Goal: Task Accomplishment & Management: Use online tool/utility

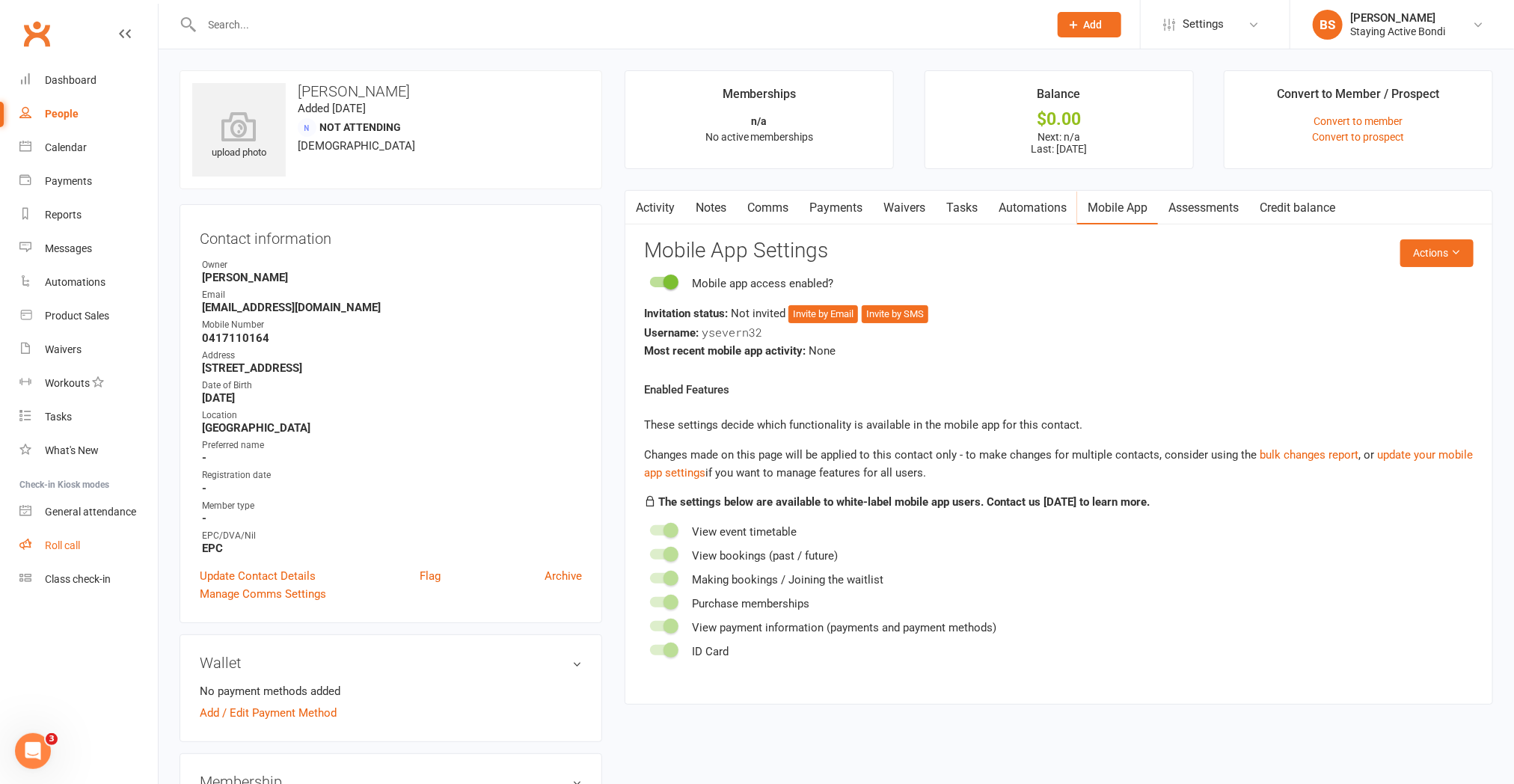
click at [56, 537] on link "Roll call" at bounding box center [89, 545] width 139 height 33
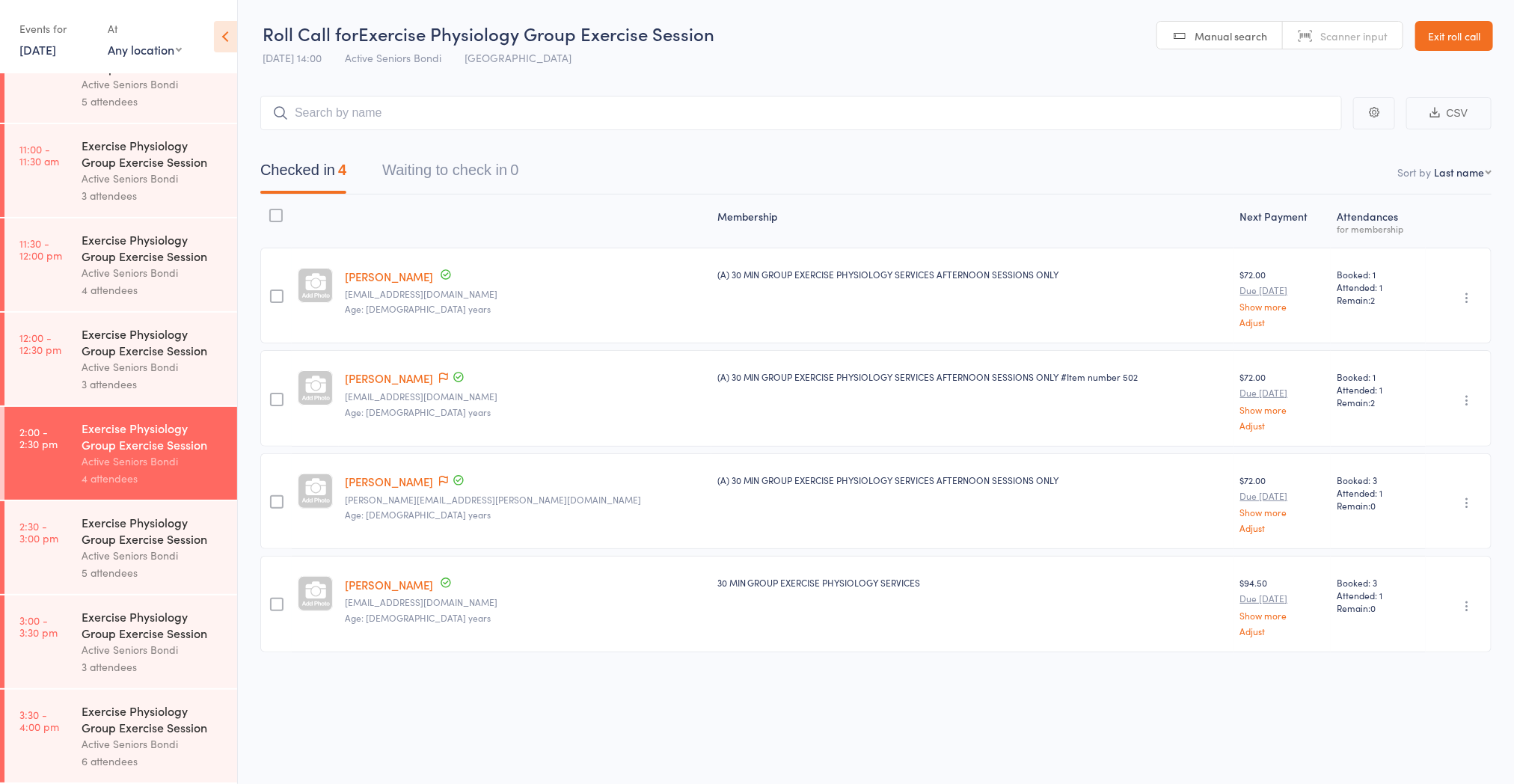
scroll to position [1, 0]
click at [127, 547] on div "Active Seniors Bondi" at bounding box center [152, 555] width 143 height 17
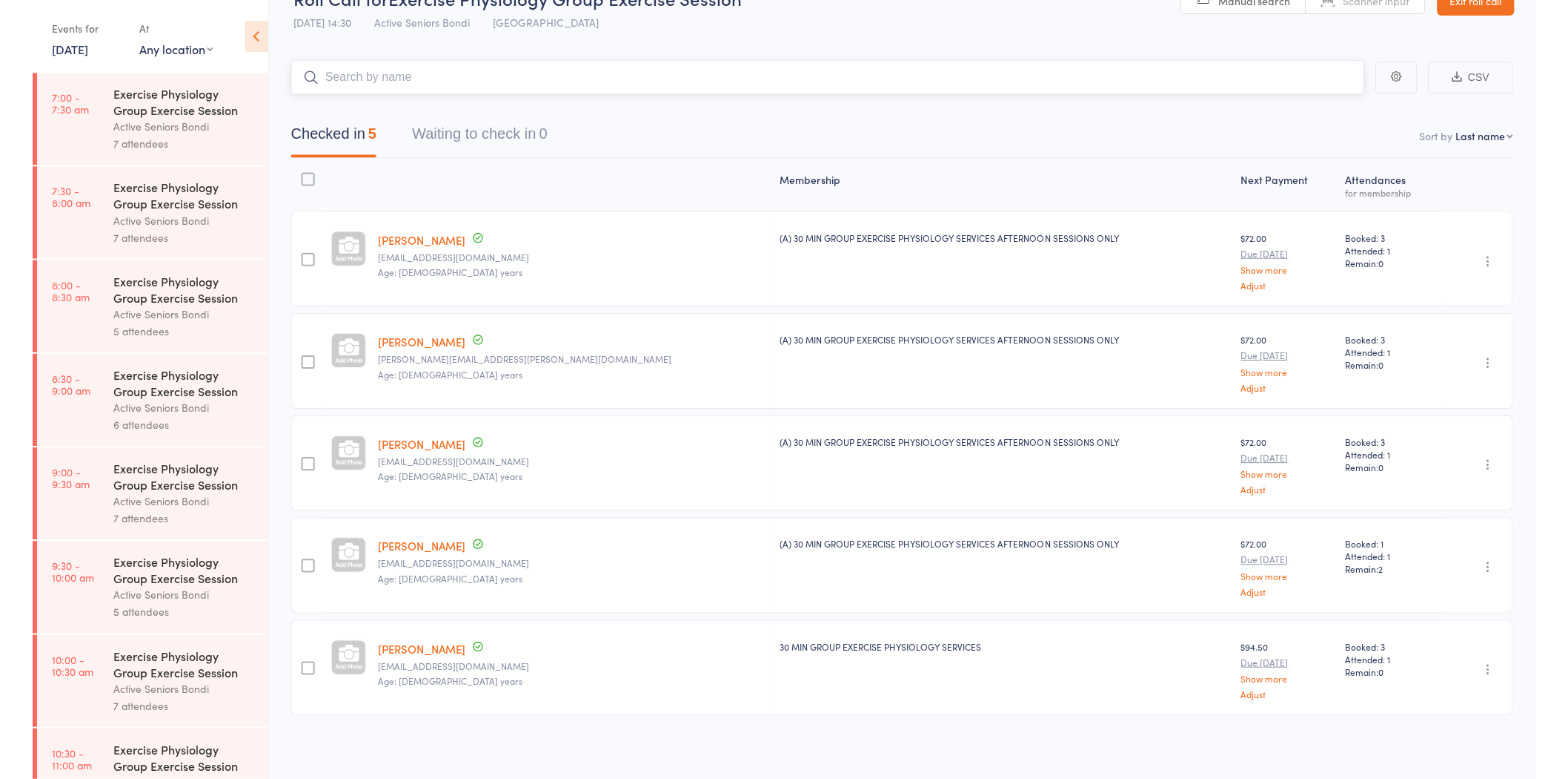
scroll to position [34, 0]
